Goal: Information Seeking & Learning: Learn about a topic

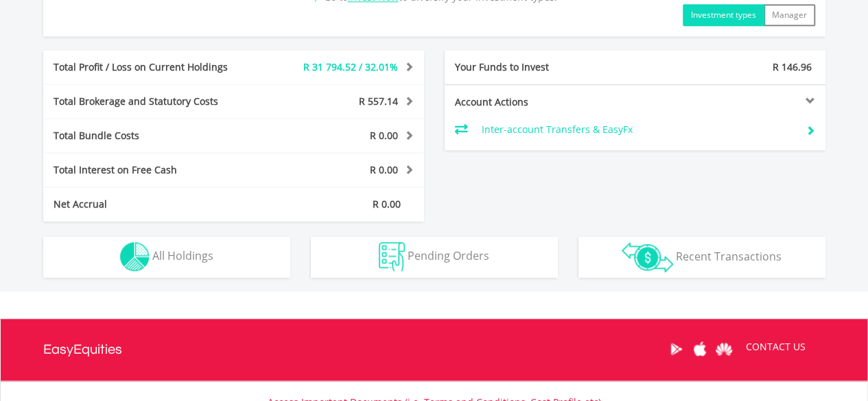
scroll to position [672, 0]
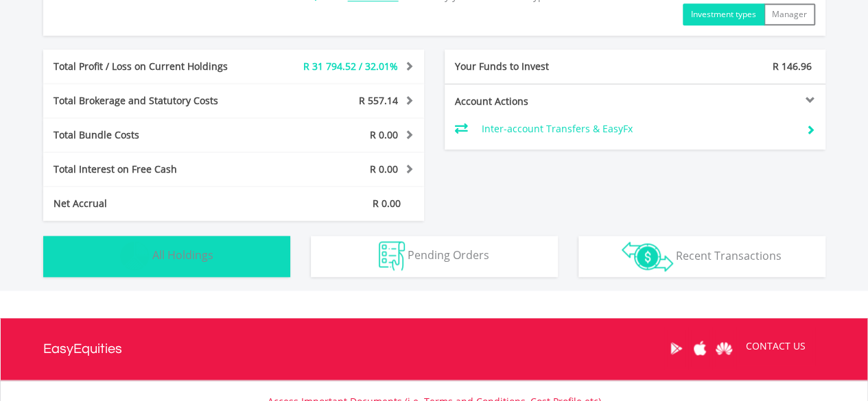
click at [204, 257] on span "All Holdings" at bounding box center [182, 255] width 61 height 15
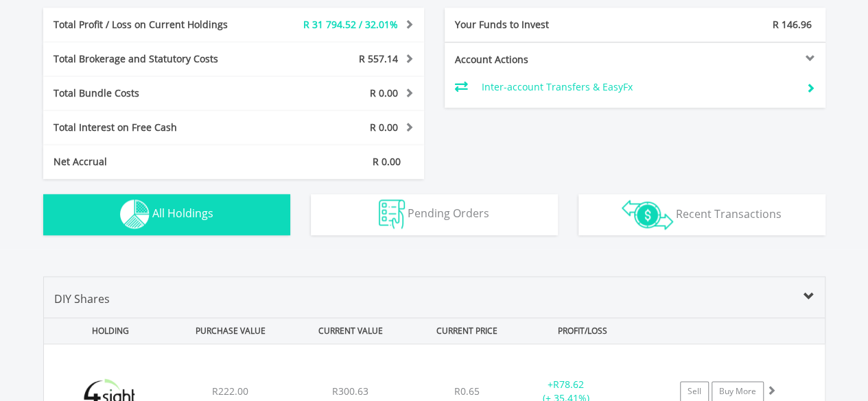
scroll to position [676, 0]
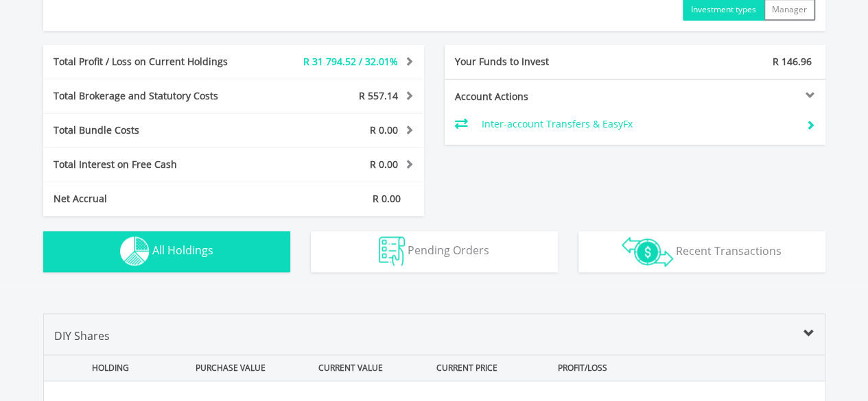
click at [261, 92] on div "Total Brokerage and Statutory Costs" at bounding box center [154, 96] width 222 height 14
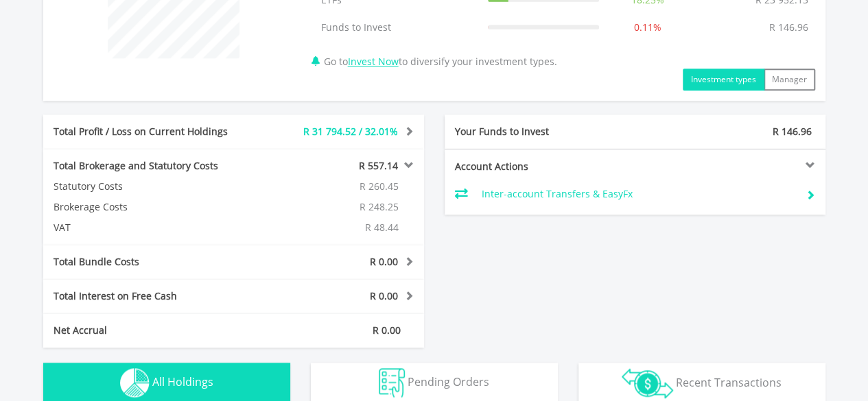
scroll to position [609, 0]
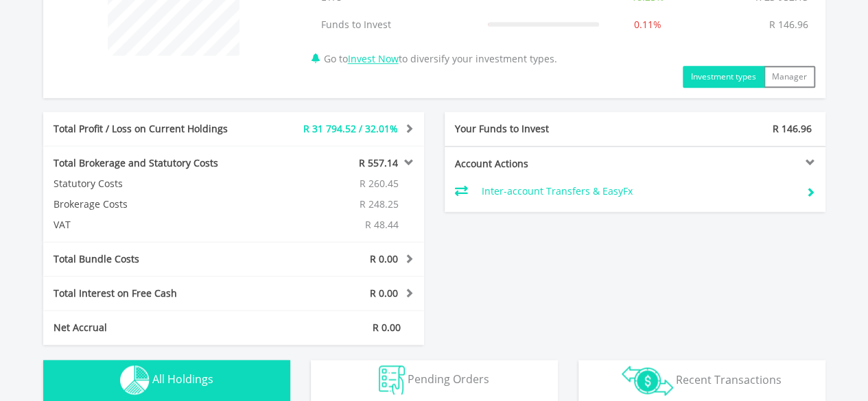
click at [401, 163] on span at bounding box center [407, 163] width 13 height 10
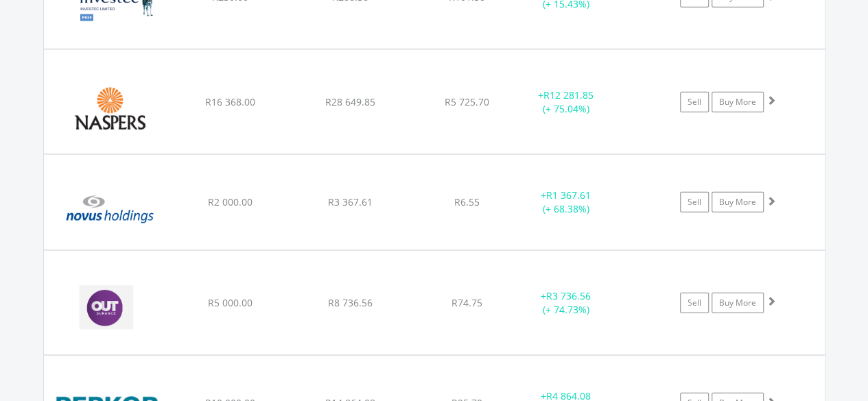
scroll to position [1687, 0]
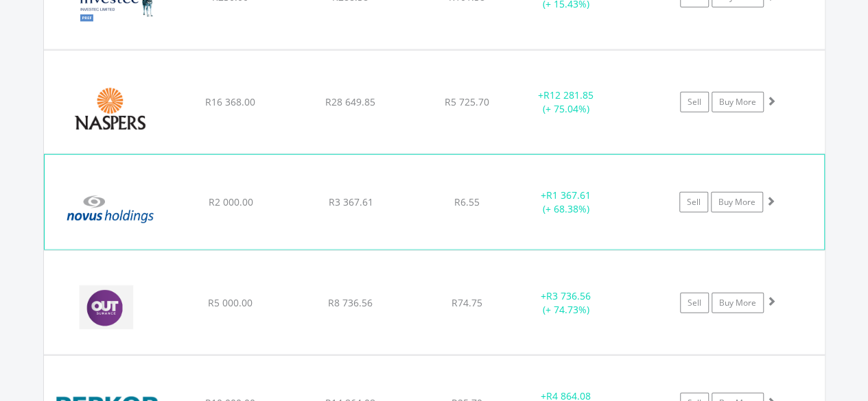
click at [122, 215] on img at bounding box center [110, 209] width 118 height 74
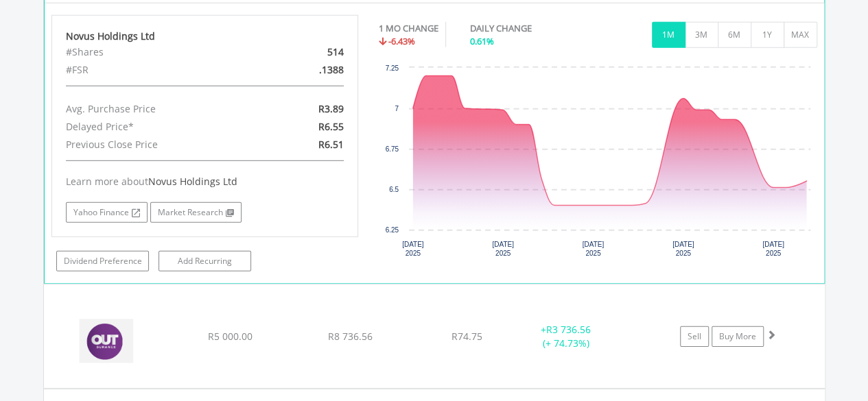
scroll to position [1934, 0]
click at [770, 34] on button "1Y" at bounding box center [767, 35] width 34 height 26
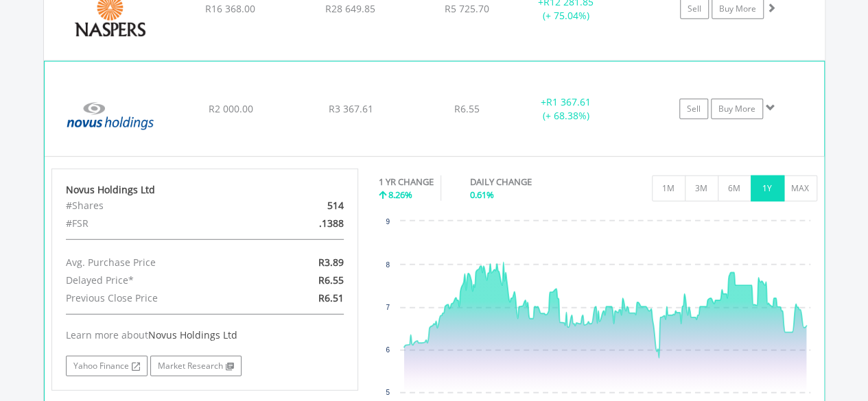
scroll to position [1664, 0]
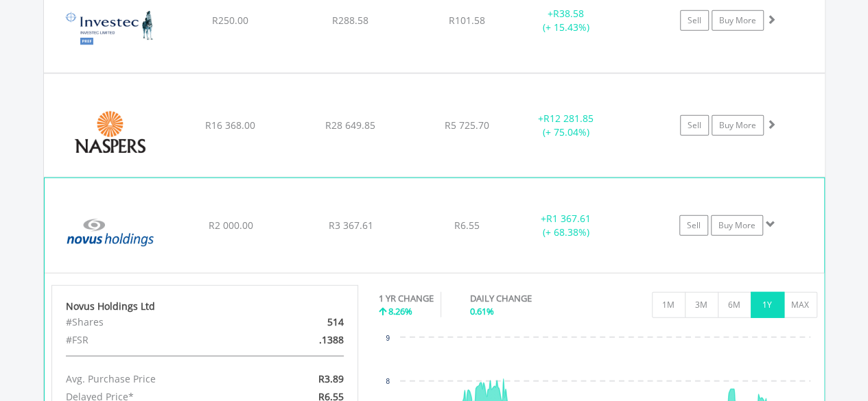
click at [123, 231] on img at bounding box center [110, 232] width 118 height 74
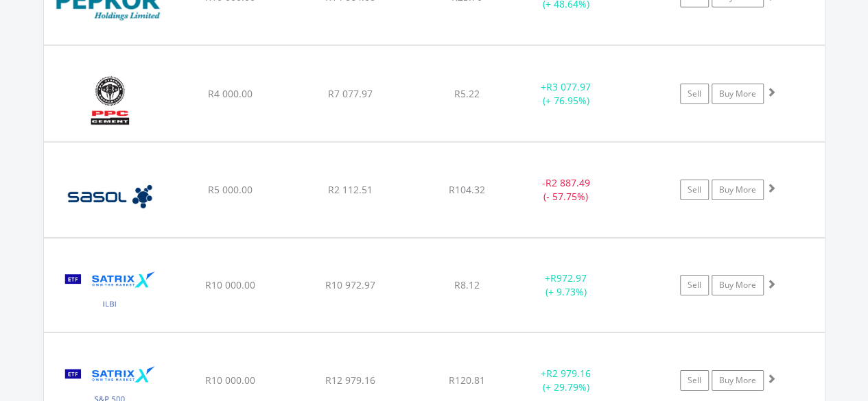
scroll to position [1985, 0]
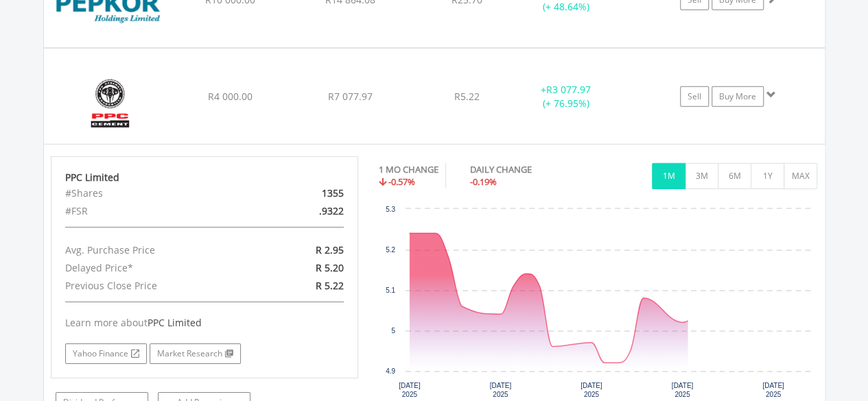
scroll to position [2155, 0]
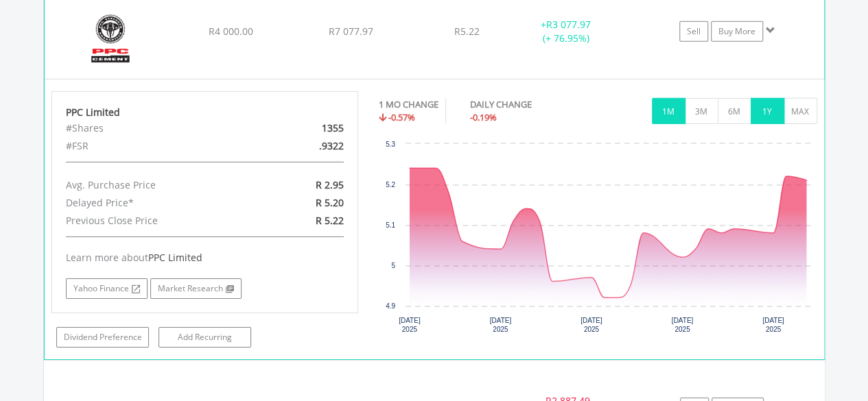
click at [768, 106] on button "1Y" at bounding box center [767, 111] width 34 height 26
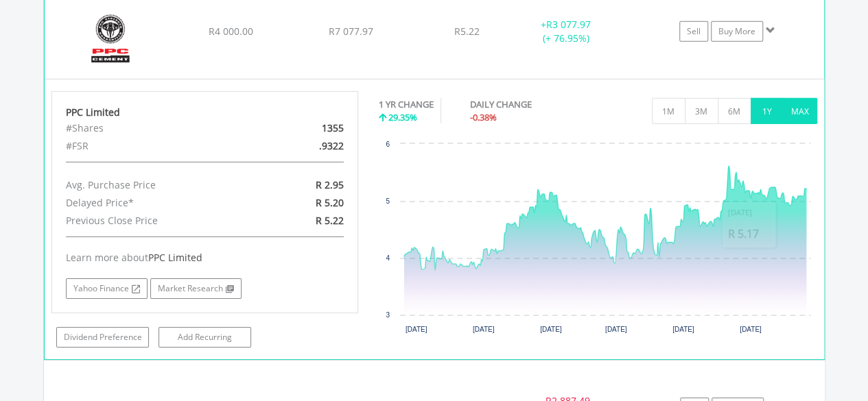
click at [787, 113] on button "MAX" at bounding box center [800, 111] width 34 height 26
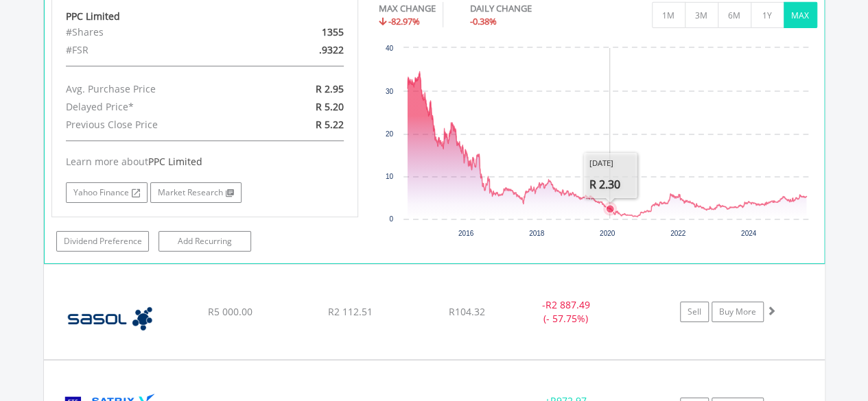
scroll to position [2251, 0]
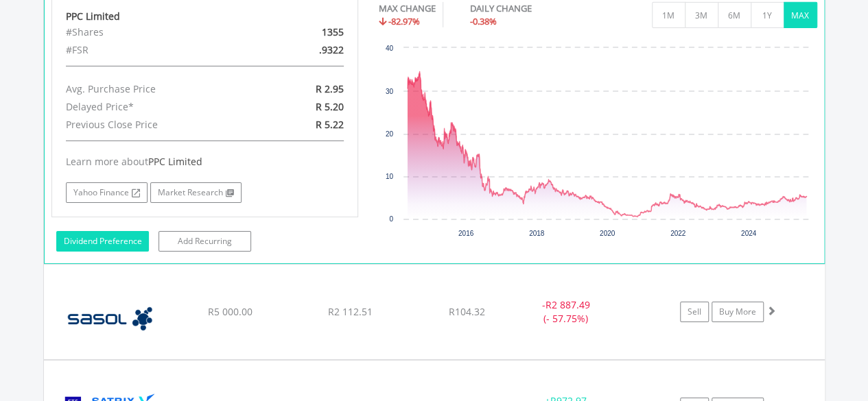
click at [125, 231] on link "Dividend Preference" at bounding box center [102, 241] width 93 height 21
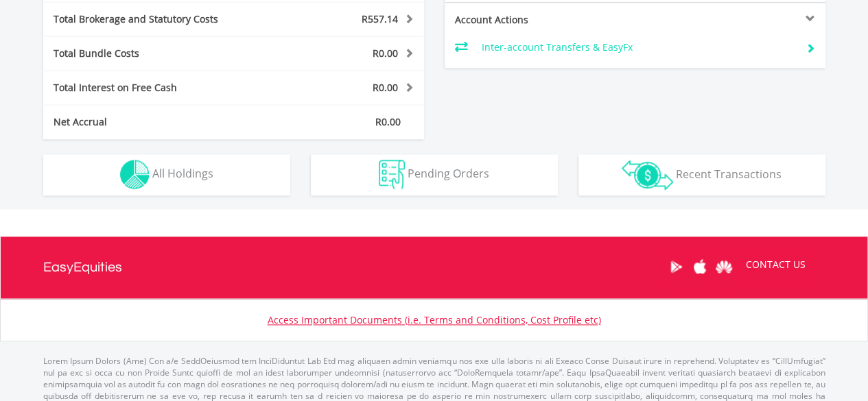
scroll to position [132, 261]
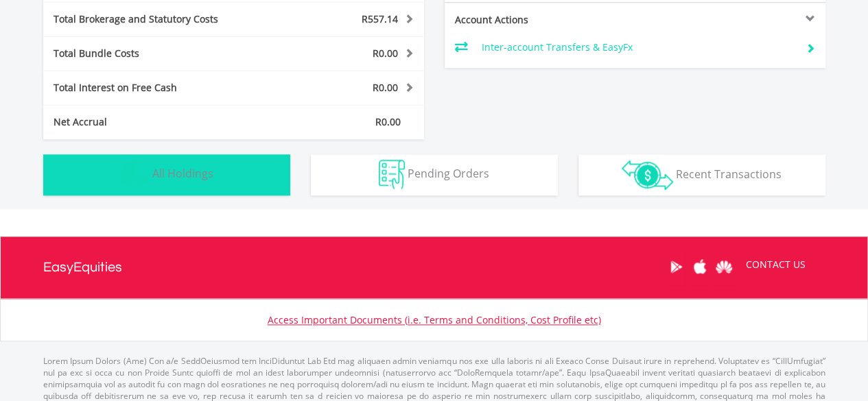
click at [204, 181] on button "Holdings All Holdings" at bounding box center [166, 174] width 247 height 41
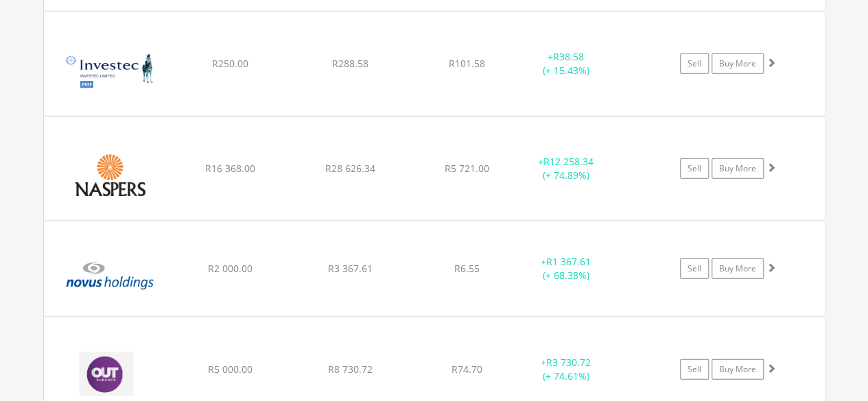
scroll to position [1622, 0]
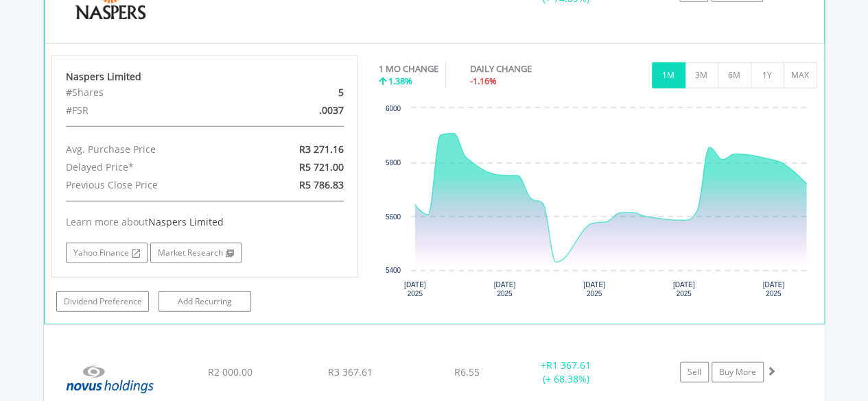
scroll to position [1799, 0]
click at [196, 244] on link "Market Research" at bounding box center [195, 252] width 91 height 21
click at [184, 243] on link "Market Research" at bounding box center [195, 252] width 91 height 21
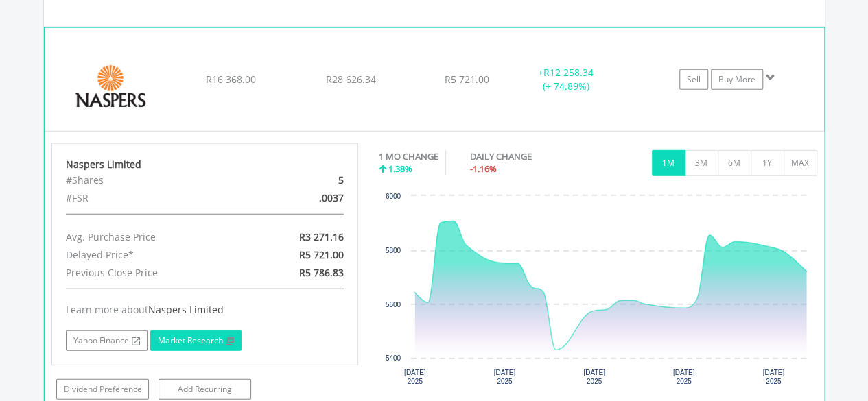
scroll to position [1707, 0]
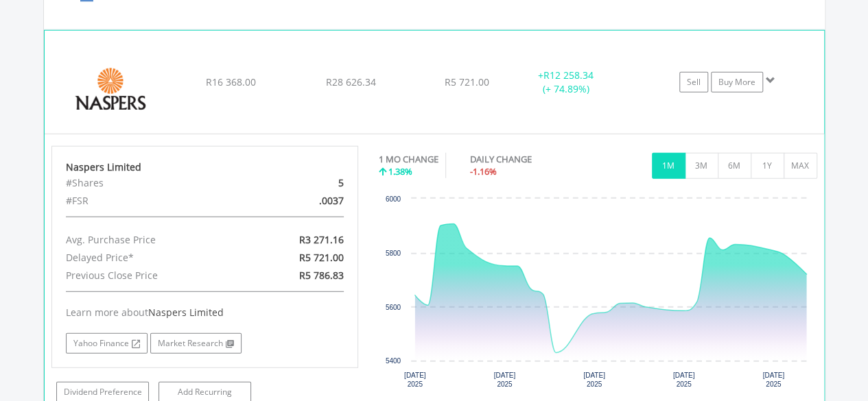
click at [768, 76] on span at bounding box center [771, 80] width 10 height 10
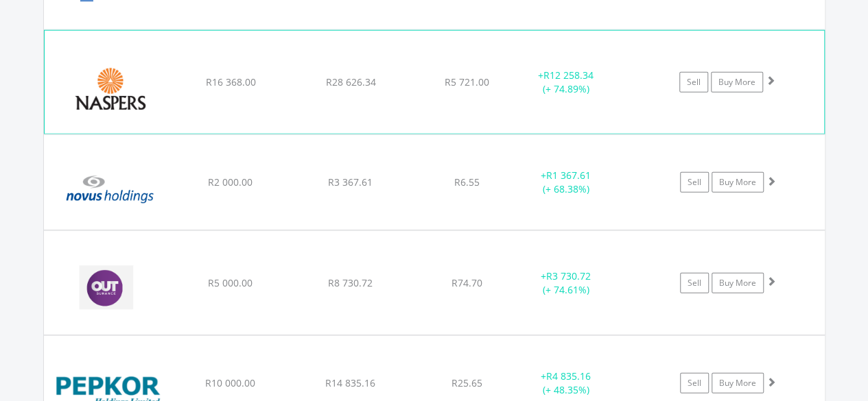
click at [768, 76] on span at bounding box center [771, 80] width 10 height 10
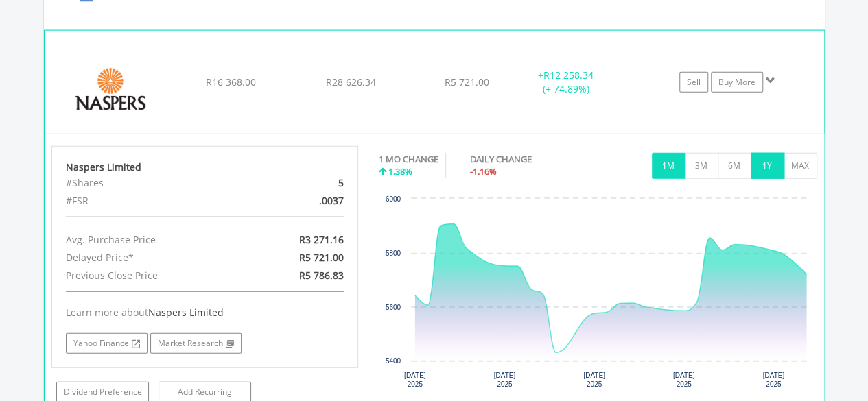
click at [765, 165] on button "1Y" at bounding box center [767, 166] width 34 height 26
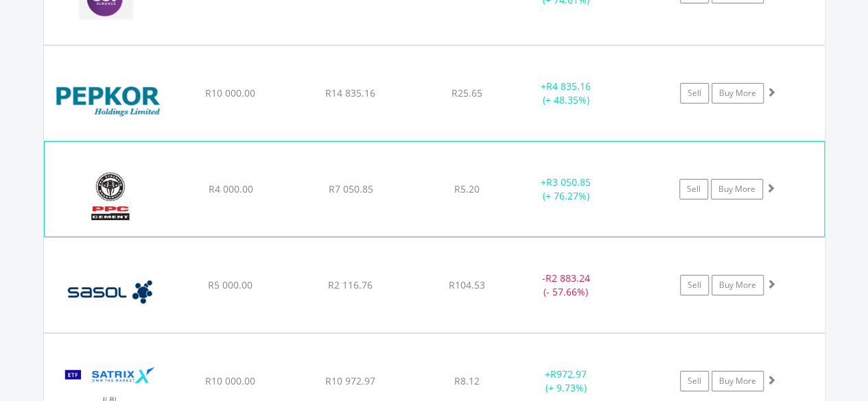
scroll to position [2279, 0]
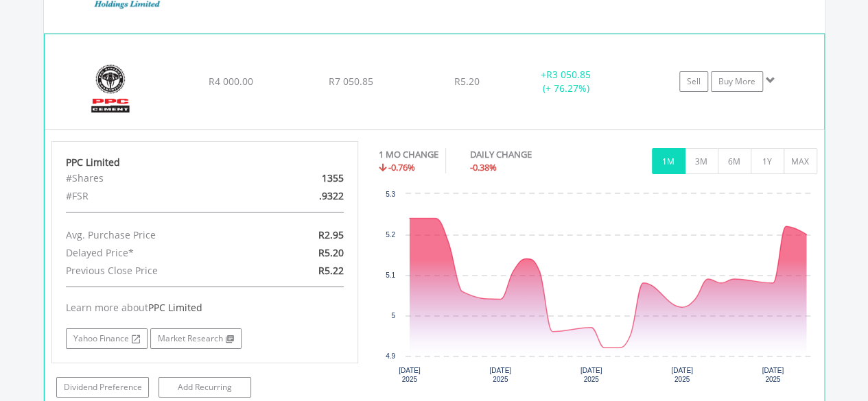
scroll to position [2388, 0]
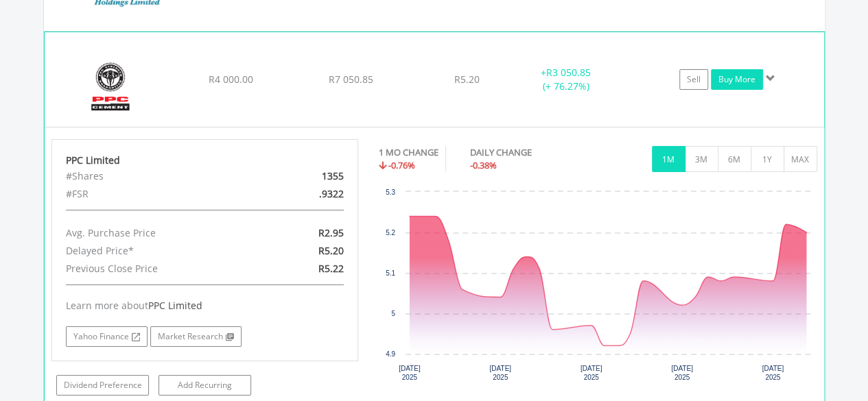
click at [739, 73] on link "Buy More" at bounding box center [737, 79] width 52 height 21
